Goal: Use online tool/utility: Utilize a website feature to perform a specific function

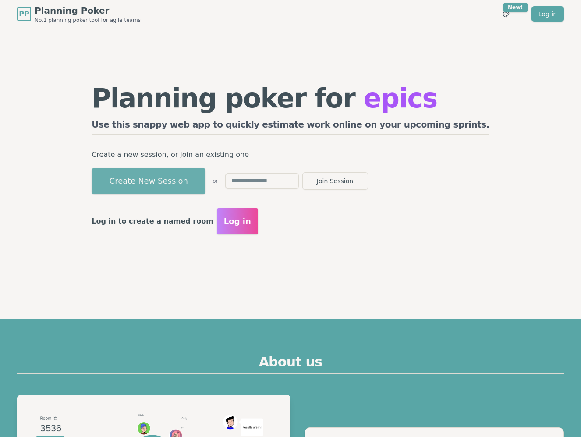
click at [196, 185] on button "Create New Session" at bounding box center [149, 181] width 114 height 26
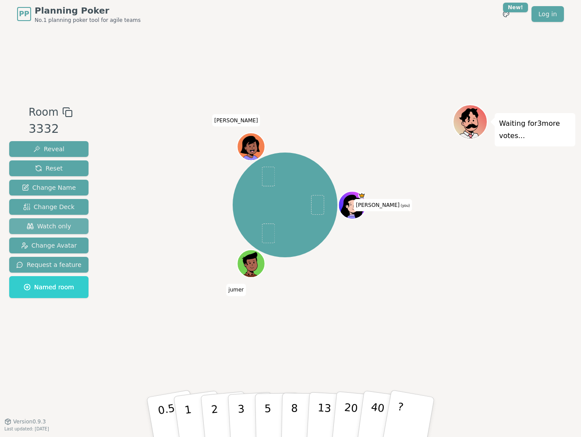
click at [59, 227] on span "Watch only" at bounding box center [49, 226] width 45 height 9
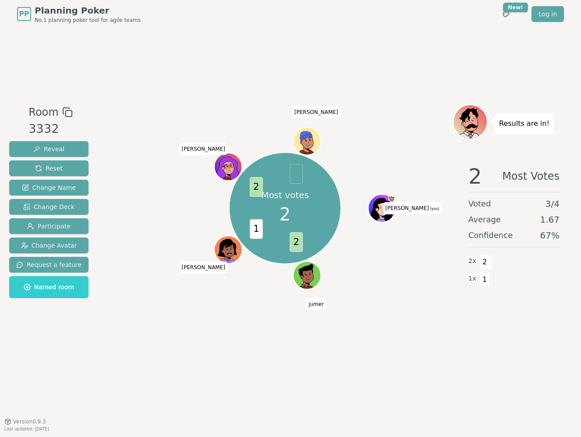
click at [176, 159] on div "Most votes 2 2 1 2 [PERSON_NAME] (you) [PERSON_NAME] [PERSON_NAME] Enzo" at bounding box center [284, 208] width 335 height 176
click at [53, 171] on span "Reset" at bounding box center [49, 168] width 28 height 9
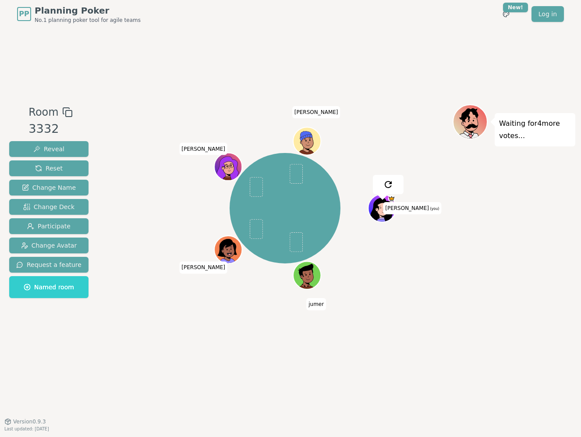
click at [122, 167] on div "[PERSON_NAME] (you) [PERSON_NAME] [PERSON_NAME] Enzo" at bounding box center [284, 208] width 335 height 176
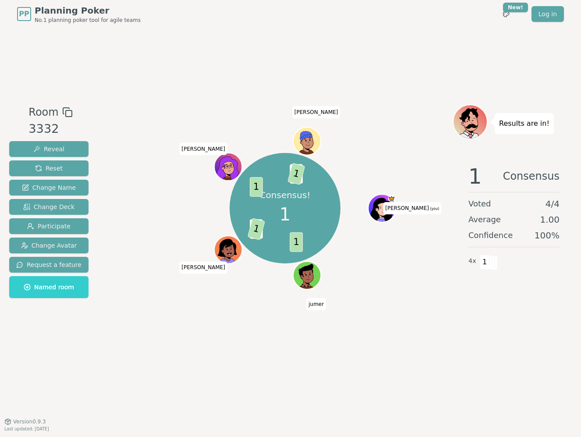
click at [62, 46] on div "Room 3332 Reveal Reset Change Name Change Deck Participate Change Avatar Reques…" at bounding box center [290, 224] width 569 height 393
click at [51, 168] on span "Reset" at bounding box center [49, 168] width 28 height 9
click at [166, 227] on div "Majority 1 2 1 1 1 [PERSON_NAME] (you) [PERSON_NAME] [PERSON_NAME] Enzo" at bounding box center [284, 208] width 335 height 176
click at [80, 167] on button "Reset" at bounding box center [48, 168] width 79 height 16
click at [65, 172] on button "Reset" at bounding box center [48, 168] width 79 height 16
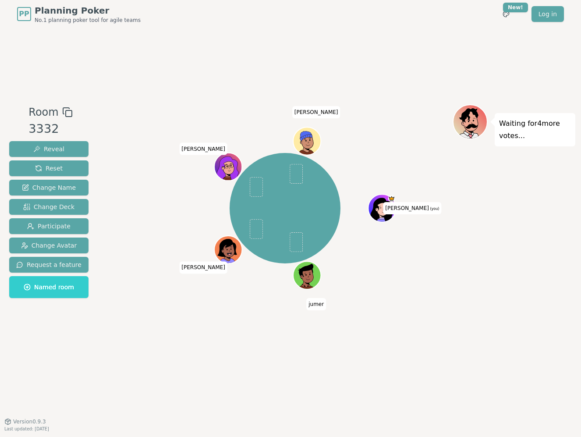
click at [224, 308] on div "[PERSON_NAME] (you) [PERSON_NAME] [PERSON_NAME] Enzo" at bounding box center [284, 224] width 335 height 241
click at [151, 178] on div "[PERSON_NAME] (you) [PERSON_NAME] [PERSON_NAME] Enzo" at bounding box center [284, 208] width 335 height 176
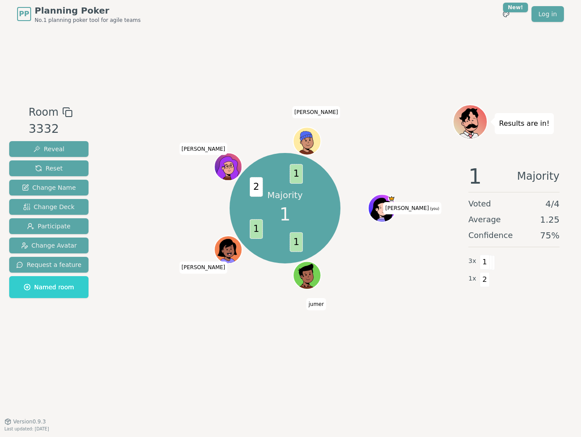
click at [151, 180] on div "Majority 1 1 1 2 1 [PERSON_NAME] (you) [PERSON_NAME] [PERSON_NAME] Enzo" at bounding box center [284, 208] width 335 height 176
click at [75, 171] on button "Reset" at bounding box center [48, 168] width 79 height 16
